Goal: Task Accomplishment & Management: Manage account settings

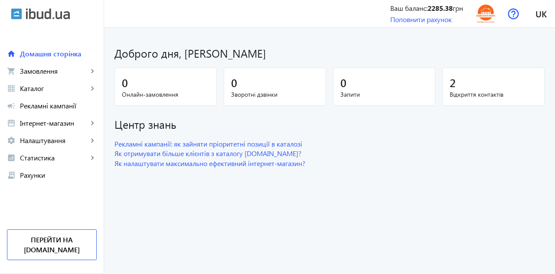
click at [499, 88] on div "2" at bounding box center [494, 82] width 88 height 15
click at [42, 72] on span "Замовлення" at bounding box center [54, 71] width 68 height 9
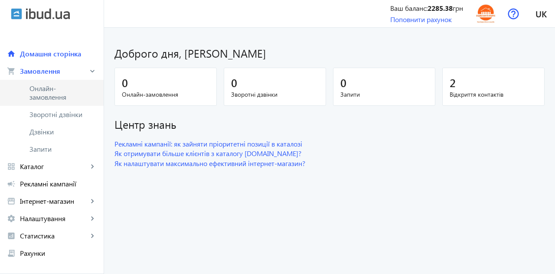
click at [48, 96] on span "Онлайн-замовлення" at bounding box center [58, 92] width 58 height 17
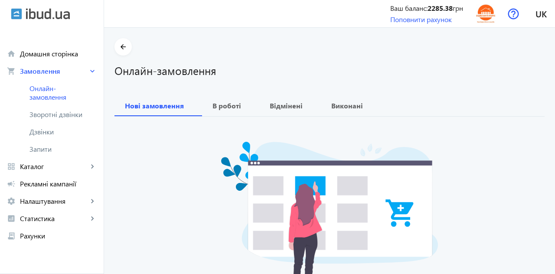
click at [48, 116] on span "Зворотні дзвінки" at bounding box center [58, 114] width 58 height 9
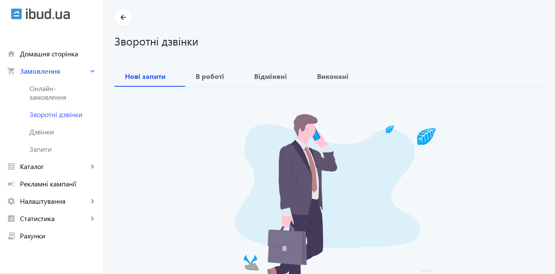
scroll to position [33, 0]
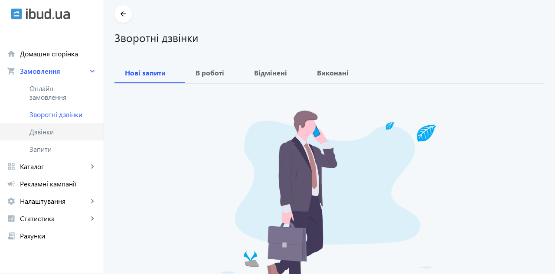
click at [40, 129] on span "Дзвінки" at bounding box center [62, 131] width 67 height 9
